Goal: Task Accomplishment & Management: Use online tool/utility

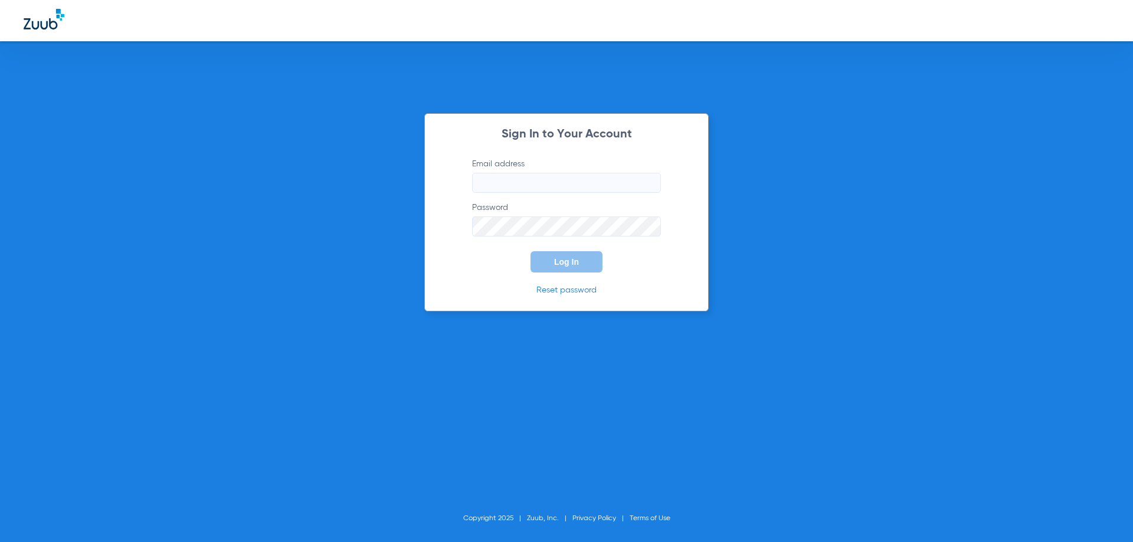
type input "[EMAIL_ADDRESS][DOMAIN_NAME]"
click at [576, 215] on label "Password" at bounding box center [566, 219] width 189 height 35
click at [570, 263] on span "Log In" at bounding box center [566, 261] width 25 height 9
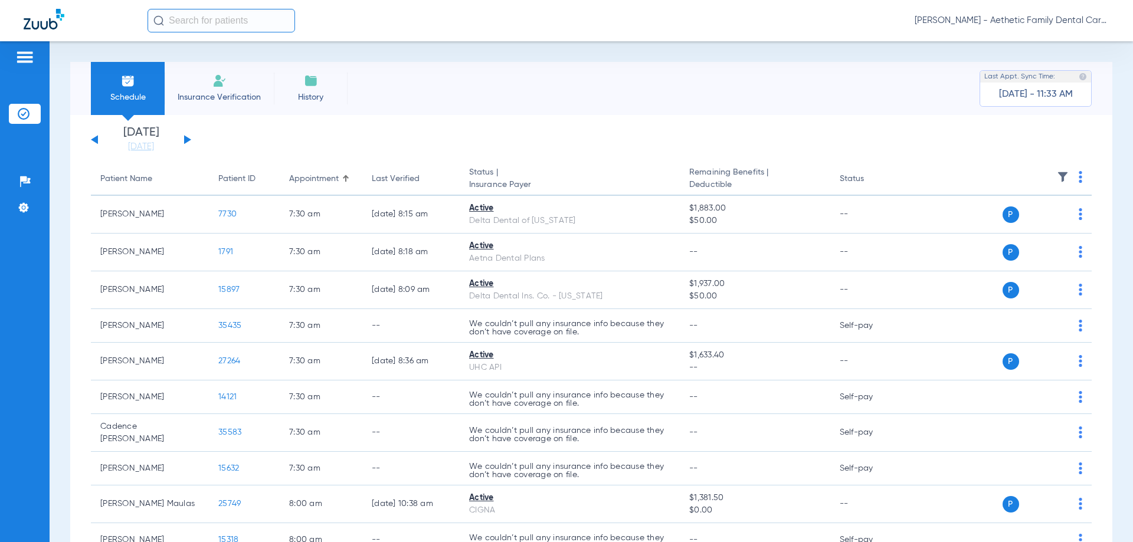
click at [184, 139] on button at bounding box center [187, 139] width 7 height 9
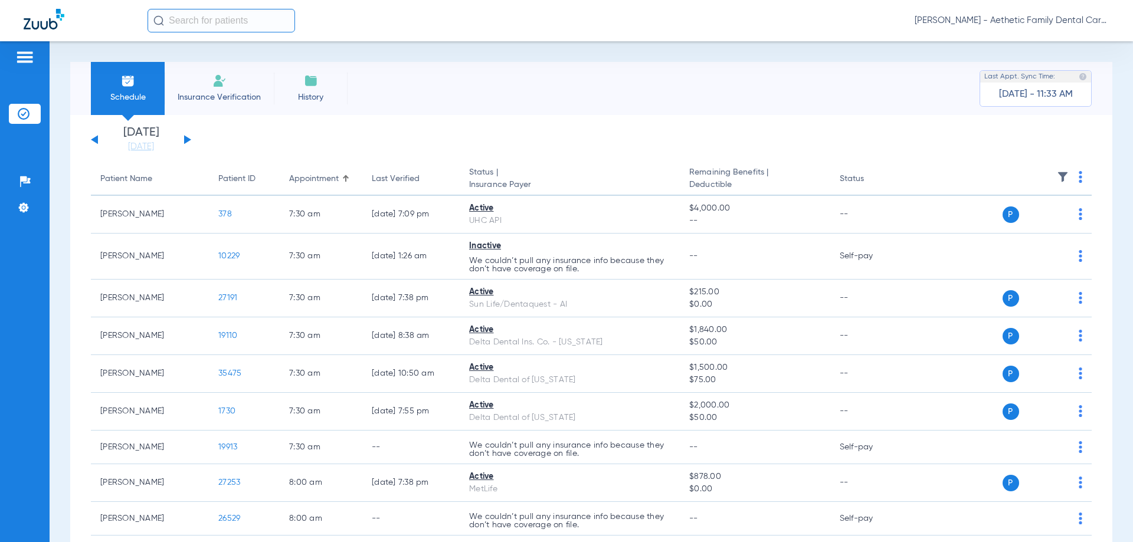
click at [187, 139] on button at bounding box center [187, 139] width 7 height 9
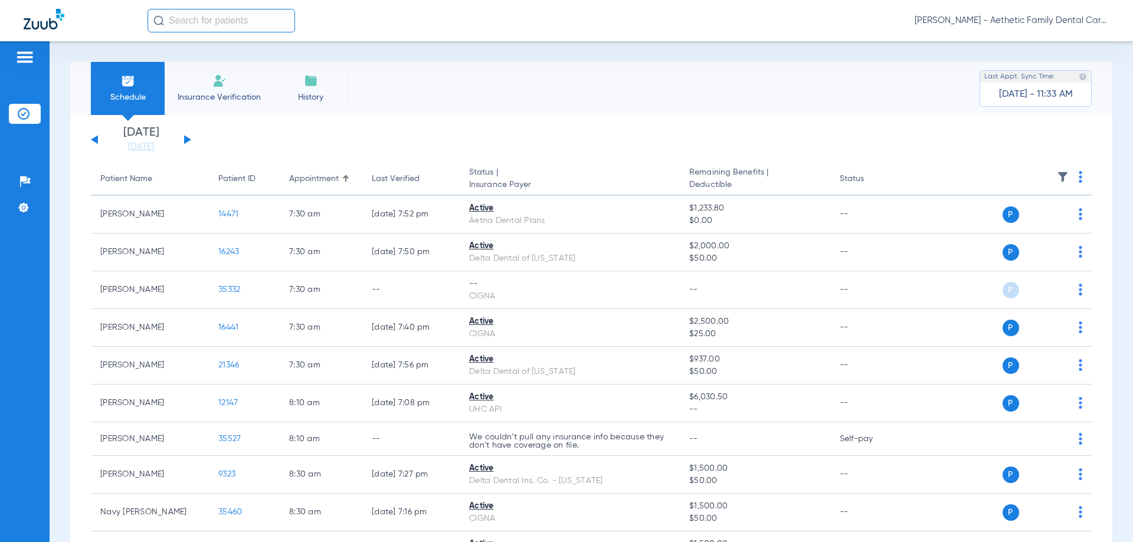
click at [187, 139] on button at bounding box center [187, 139] width 7 height 9
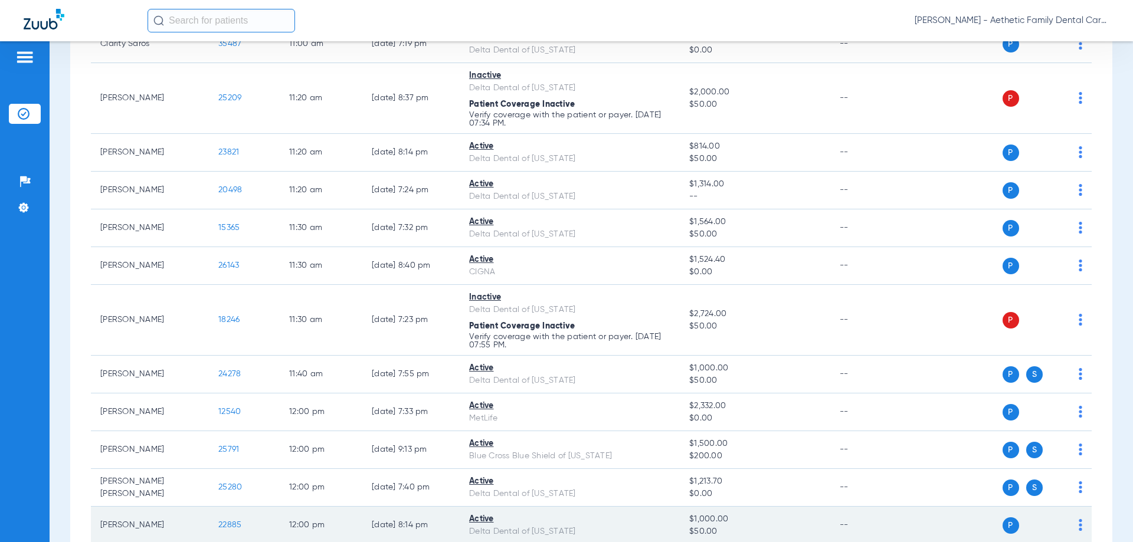
scroll to position [2007, 0]
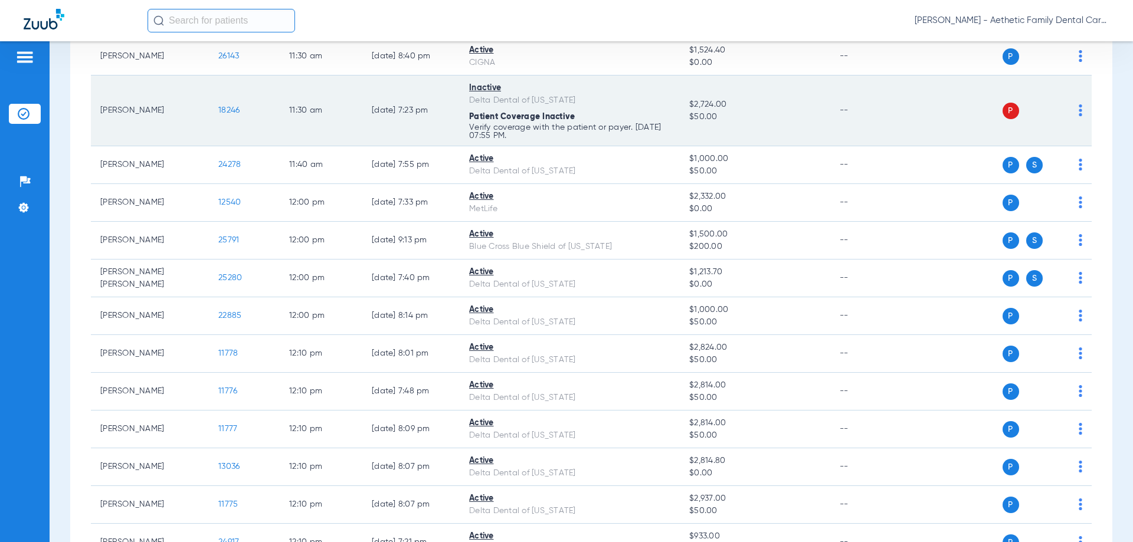
click at [1079, 109] on img at bounding box center [1081, 110] width 4 height 12
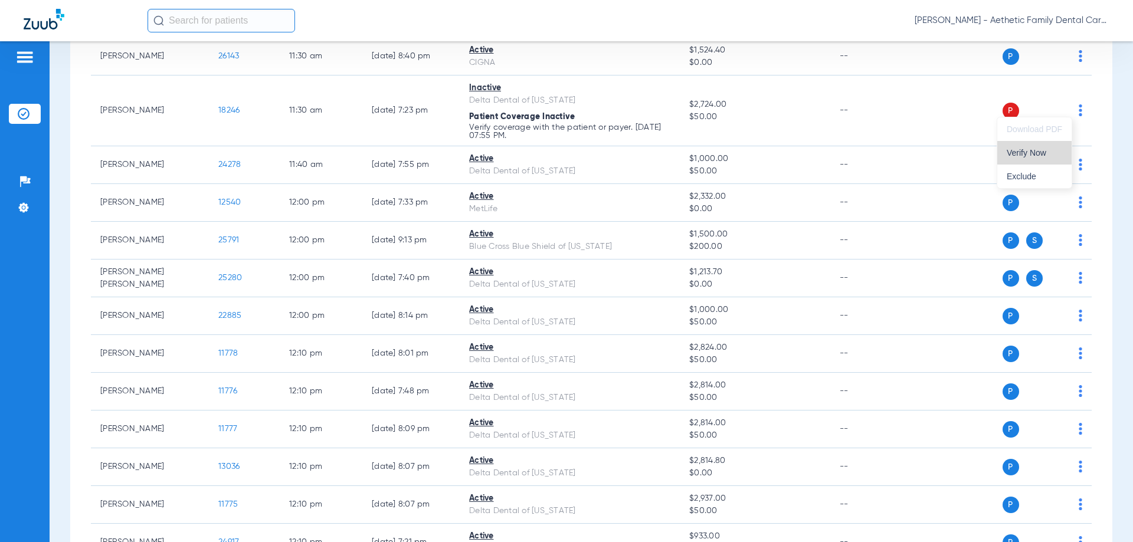
click at [1032, 156] on span "Verify Now" at bounding box center [1034, 153] width 55 height 8
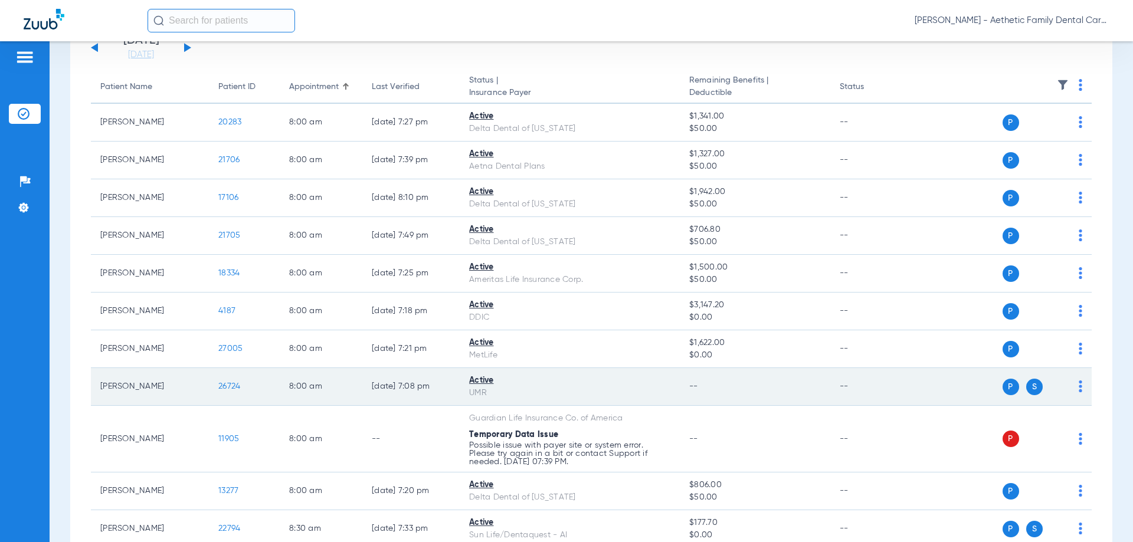
scroll to position [118, 0]
